Goal: Task Accomplishment & Management: Use online tool/utility

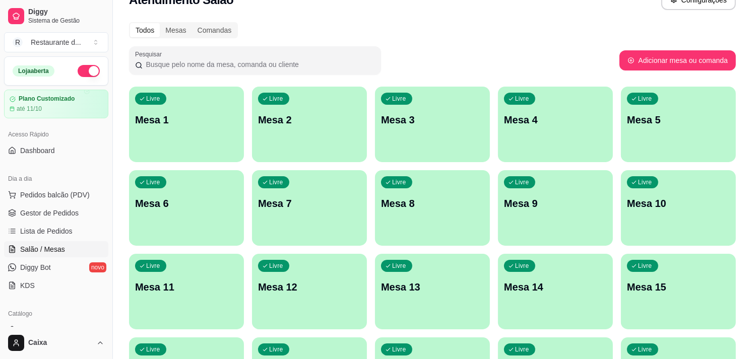
scroll to position [112, 0]
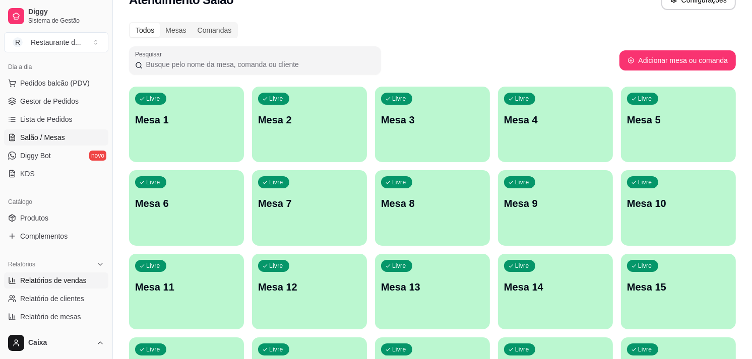
click at [73, 285] on span "Relatórios de vendas" at bounding box center [53, 281] width 67 height 10
select select "ALL"
select select "0"
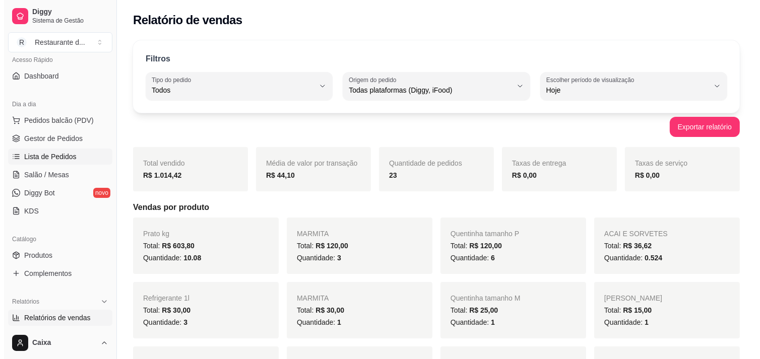
scroll to position [56, 0]
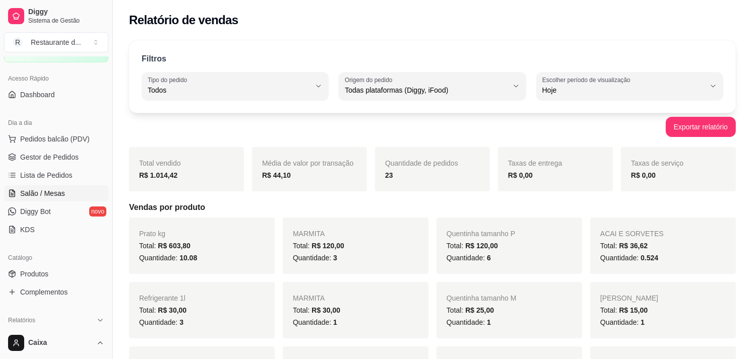
click at [40, 189] on span "Salão / Mesas" at bounding box center [42, 193] width 45 height 10
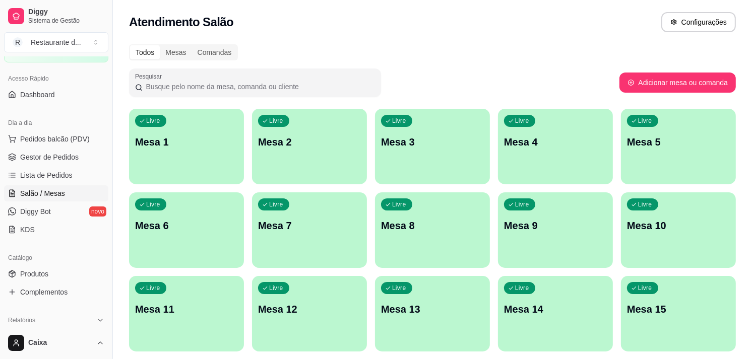
click at [179, 160] on div "Livre Mesa 1" at bounding box center [186, 140] width 115 height 63
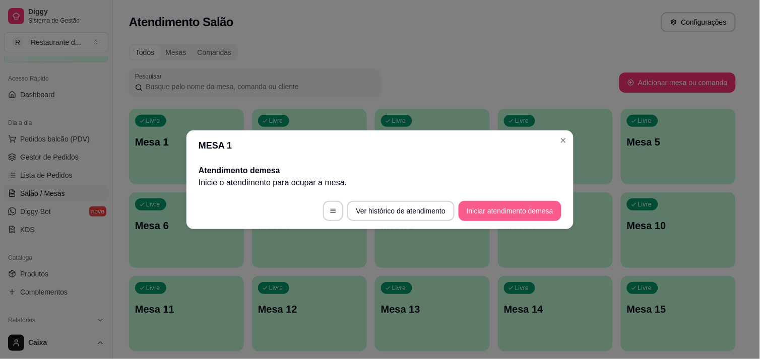
click at [540, 208] on button "Iniciar atendimento de mesa" at bounding box center [509, 211] width 103 height 20
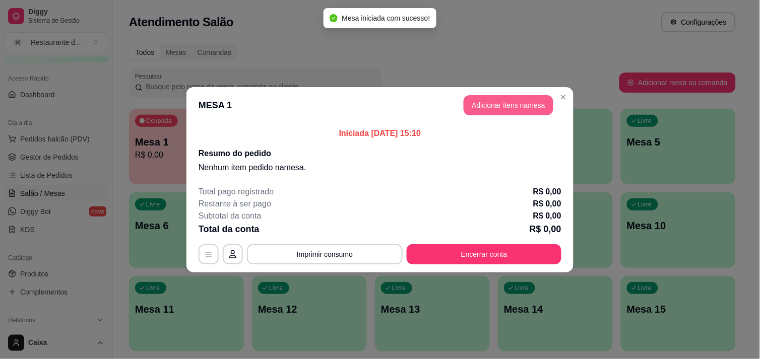
click at [497, 106] on button "Adicionar itens na mesa" at bounding box center [509, 105] width 90 height 20
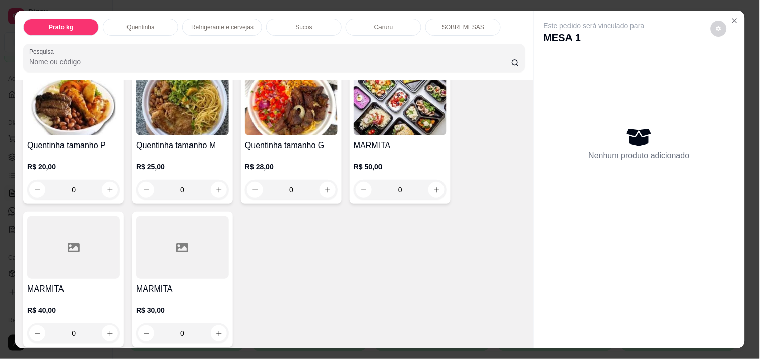
scroll to position [224, 0]
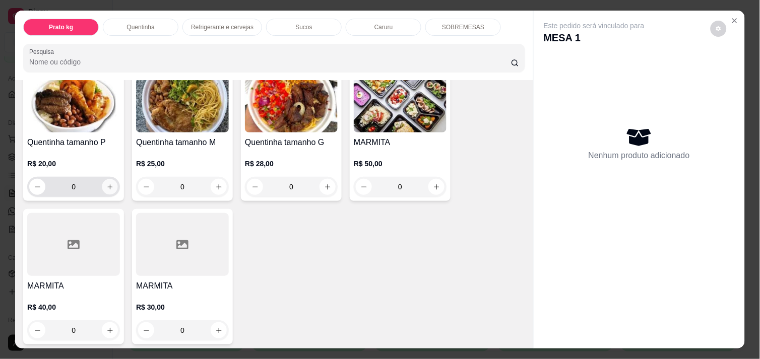
click at [102, 180] on button "increase-product-quantity" at bounding box center [110, 187] width 16 height 16
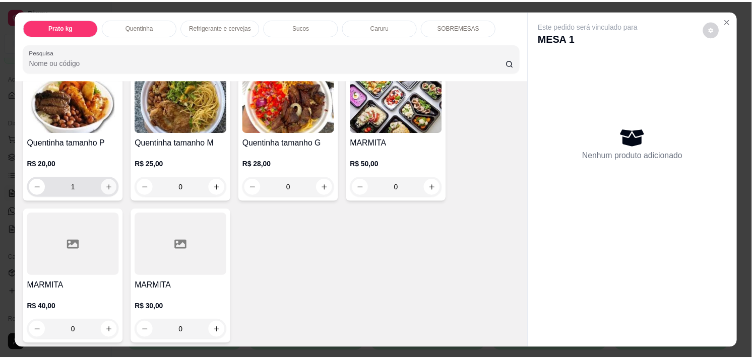
scroll to position [224, 0]
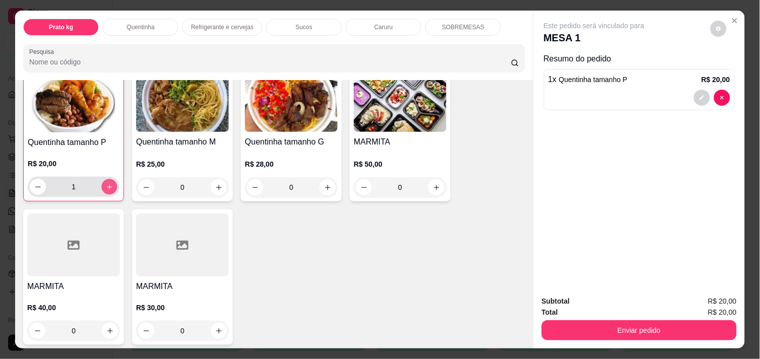
click at [106, 183] on icon "increase-product-quantity" at bounding box center [110, 187] width 8 height 8
type input "5"
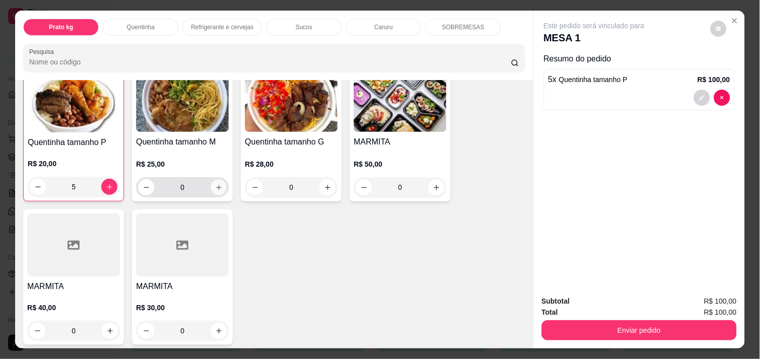
click at [215, 184] on icon "increase-product-quantity" at bounding box center [219, 188] width 8 height 8
type input "1"
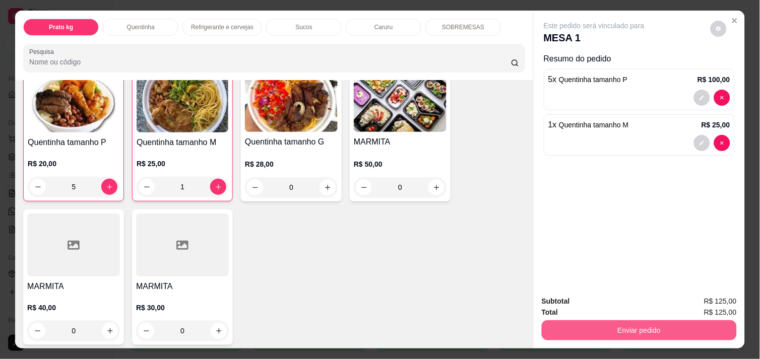
click at [662, 320] on button "Enviar pedido" at bounding box center [639, 330] width 195 height 20
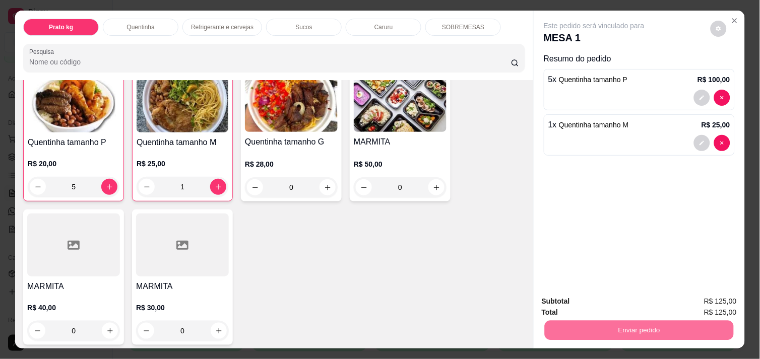
click at [691, 297] on button "Enviar pedido" at bounding box center [710, 301] width 55 height 19
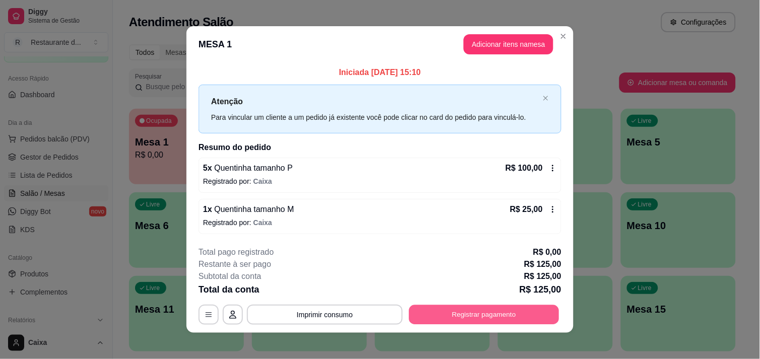
click at [455, 308] on button "Registrar pagamento" at bounding box center [484, 315] width 150 height 20
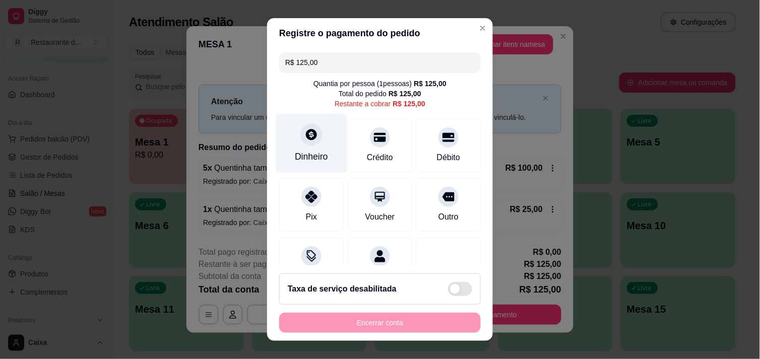
click at [310, 139] on icon at bounding box center [311, 134] width 13 height 13
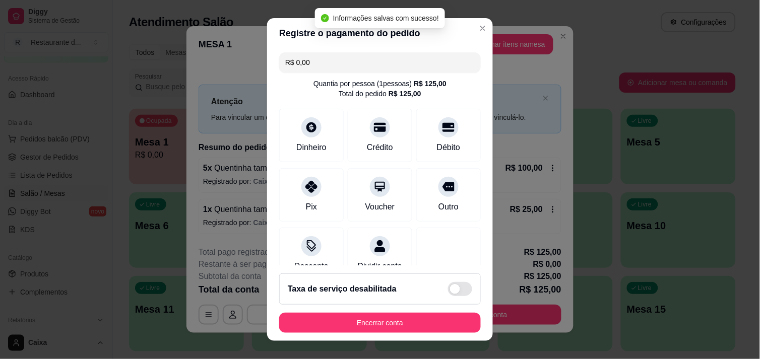
type input "R$ 0,00"
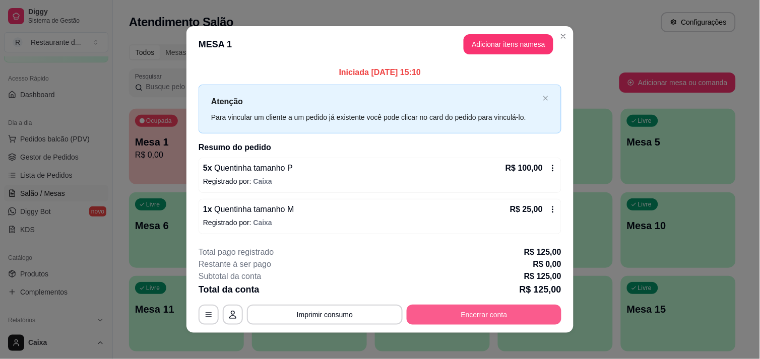
click at [464, 323] on button "Encerrar conta" at bounding box center [484, 315] width 155 height 20
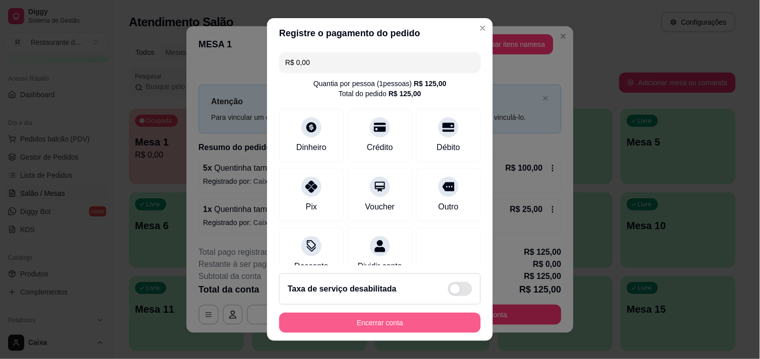
click at [460, 324] on button "Encerrar conta" at bounding box center [380, 323] width 202 height 20
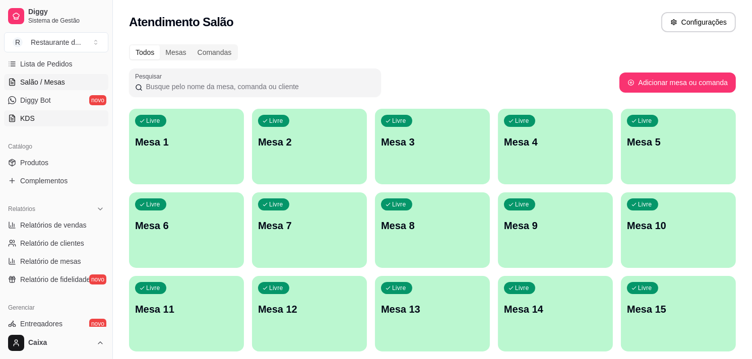
scroll to position [168, 0]
click at [60, 218] on link "Relatórios de vendas" at bounding box center [56, 225] width 104 height 16
select select "ALL"
select select "0"
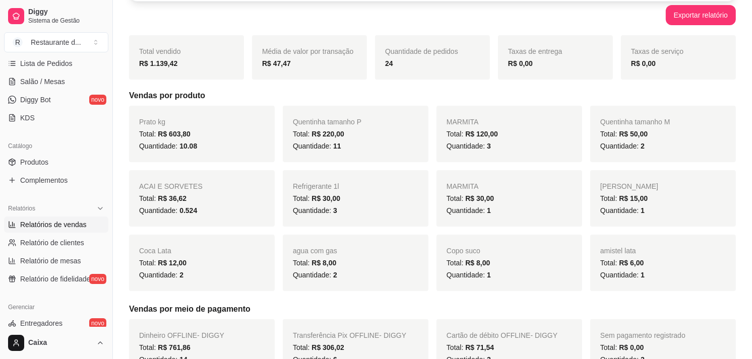
scroll to position [168, 0]
